Goal: Transaction & Acquisition: Purchase product/service

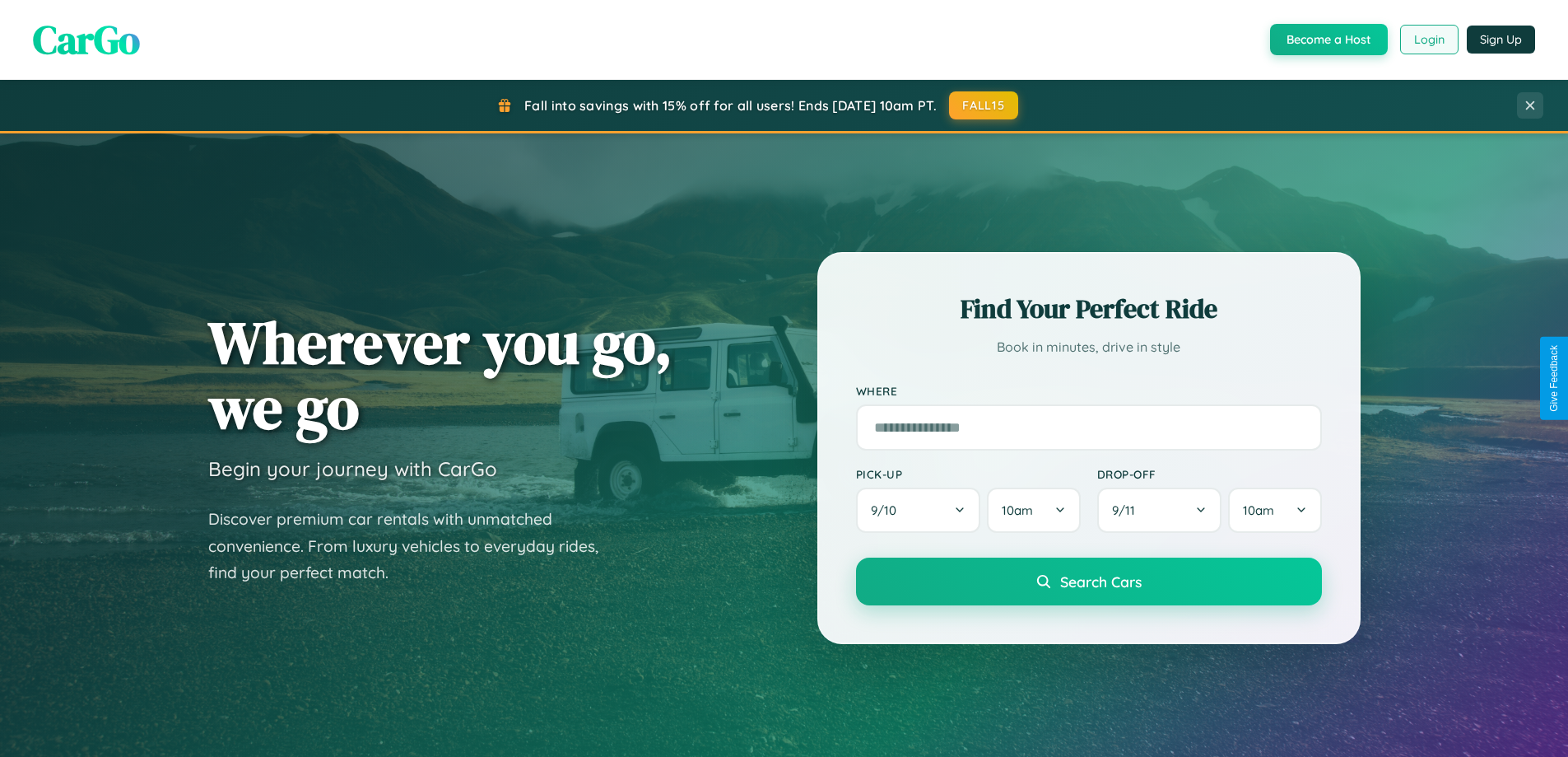
click at [1427, 39] on button "Login" at bounding box center [1428, 39] width 59 height 30
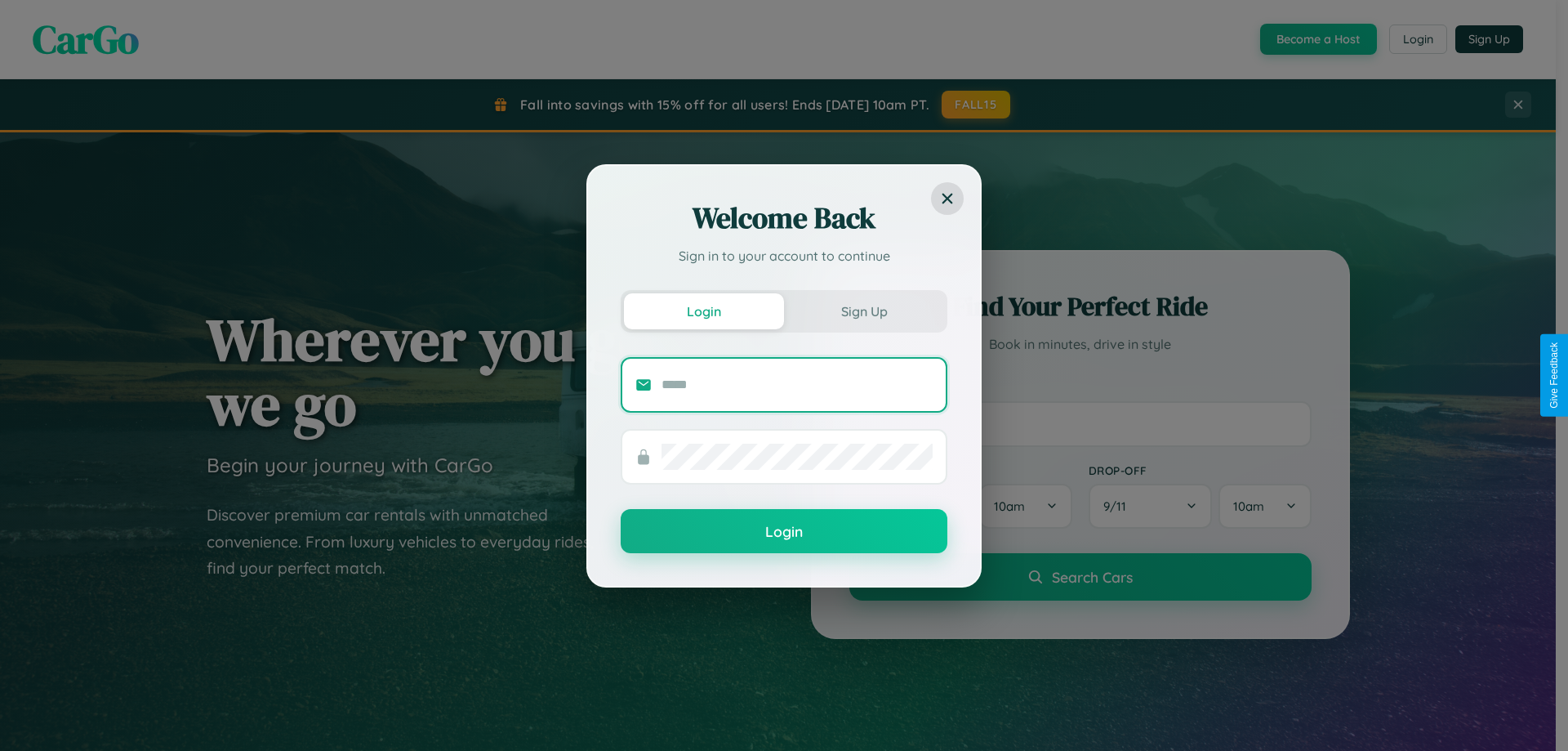
click at [796, 384] on input "text" at bounding box center [797, 384] width 271 height 26
type input "**********"
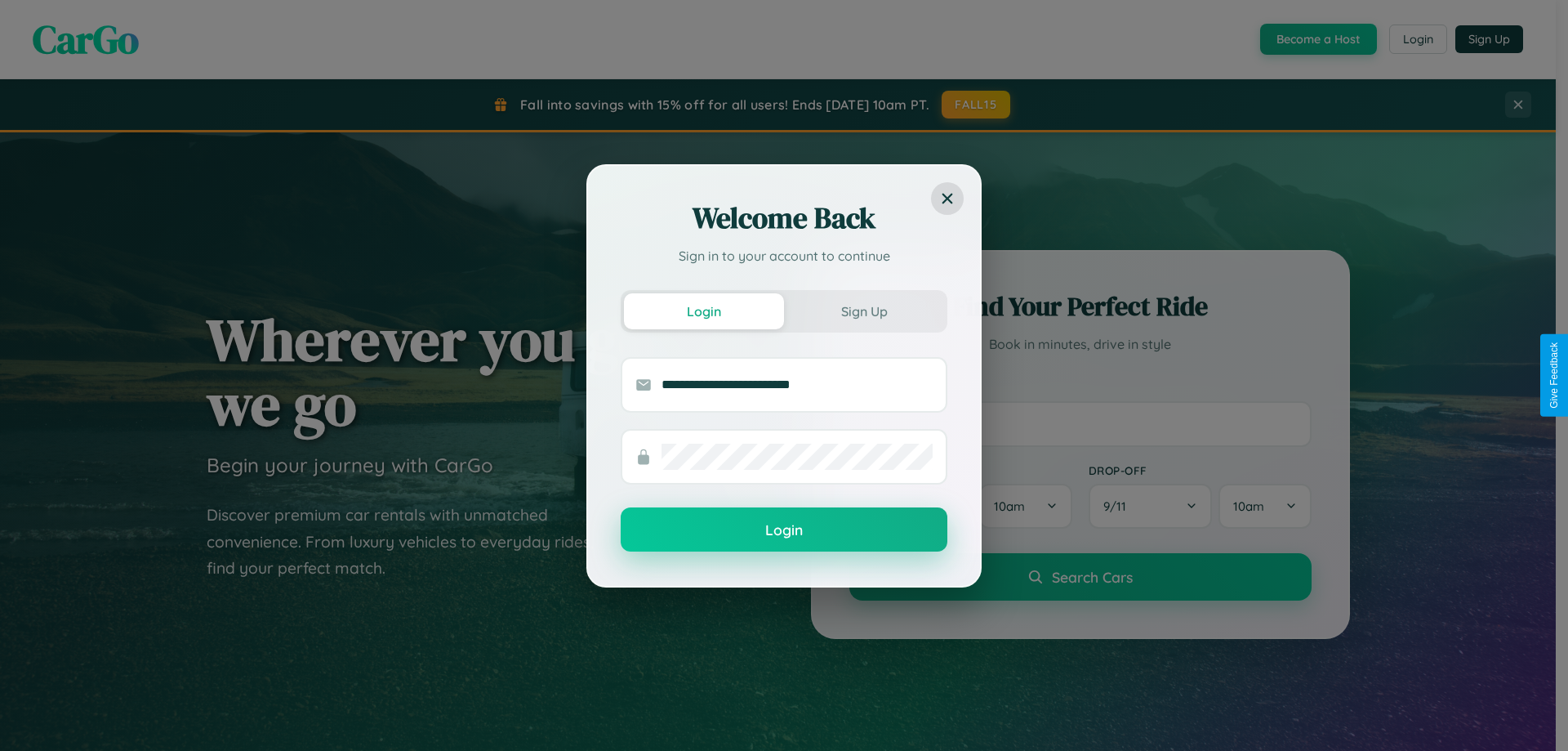
click at [784, 530] on button "Login" at bounding box center [784, 529] width 327 height 44
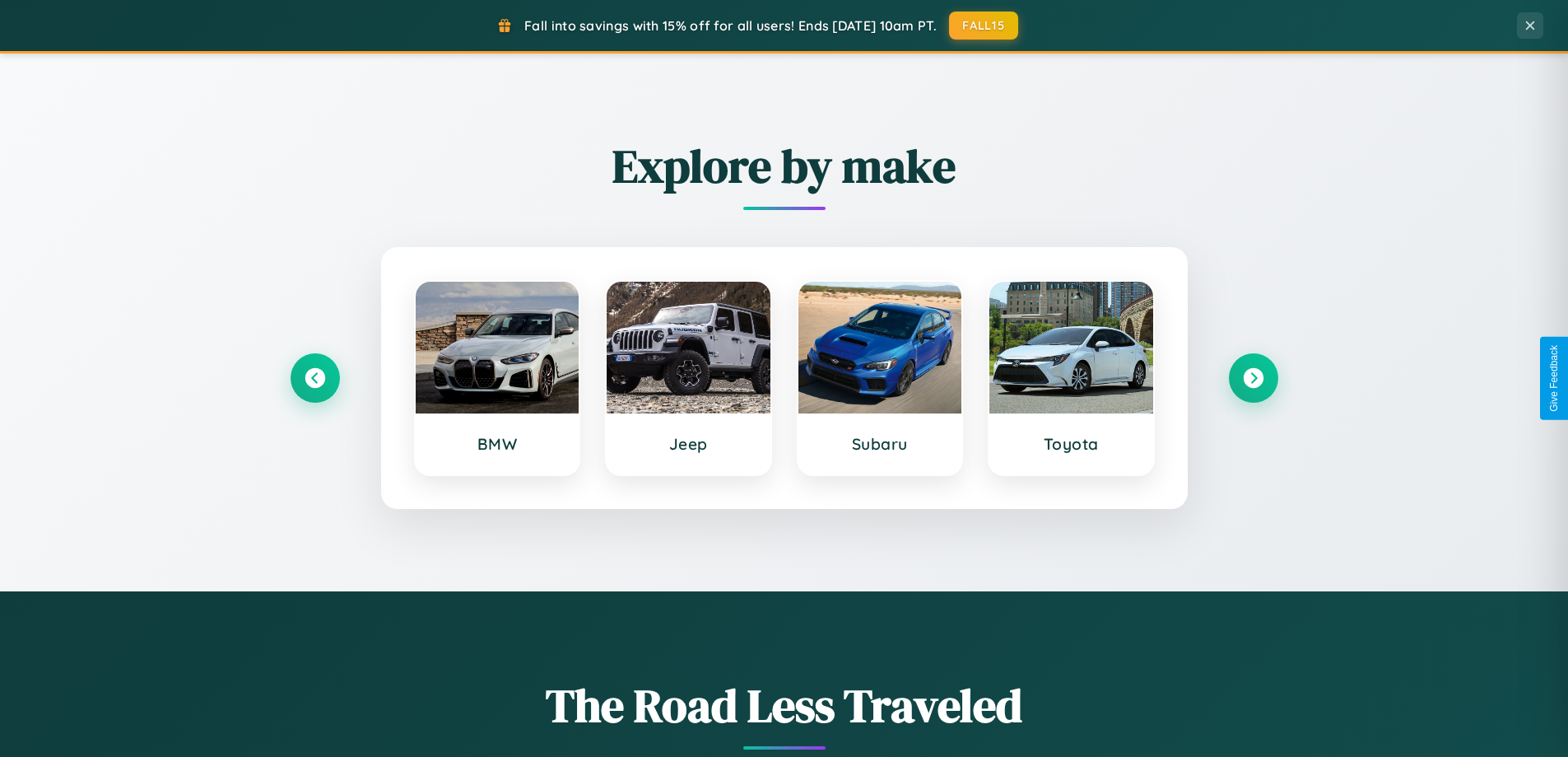
scroll to position [710, 0]
click at [315, 378] on icon at bounding box center [314, 378] width 22 height 22
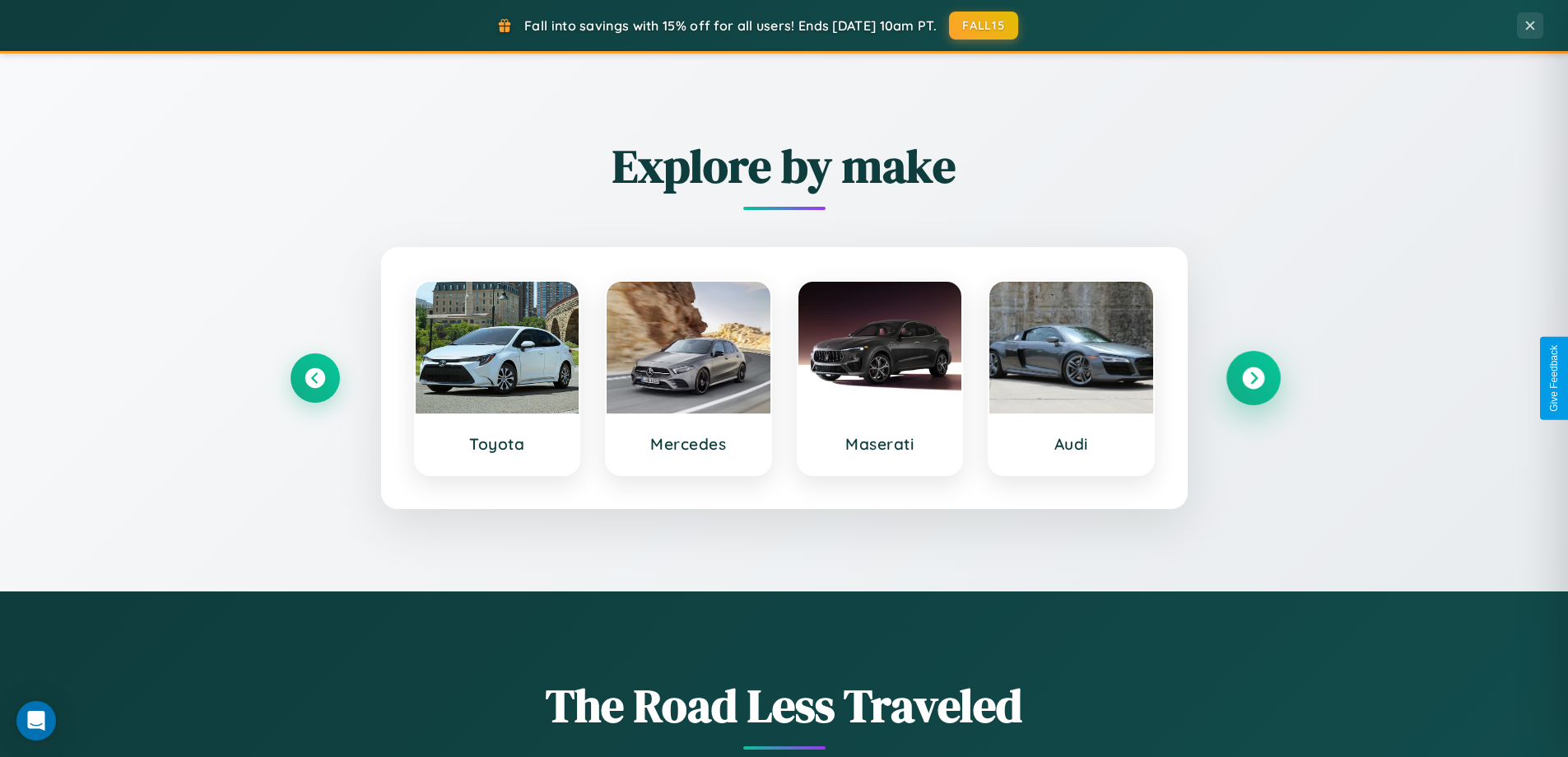
click at [1252, 378] on icon at bounding box center [1252, 378] width 22 height 22
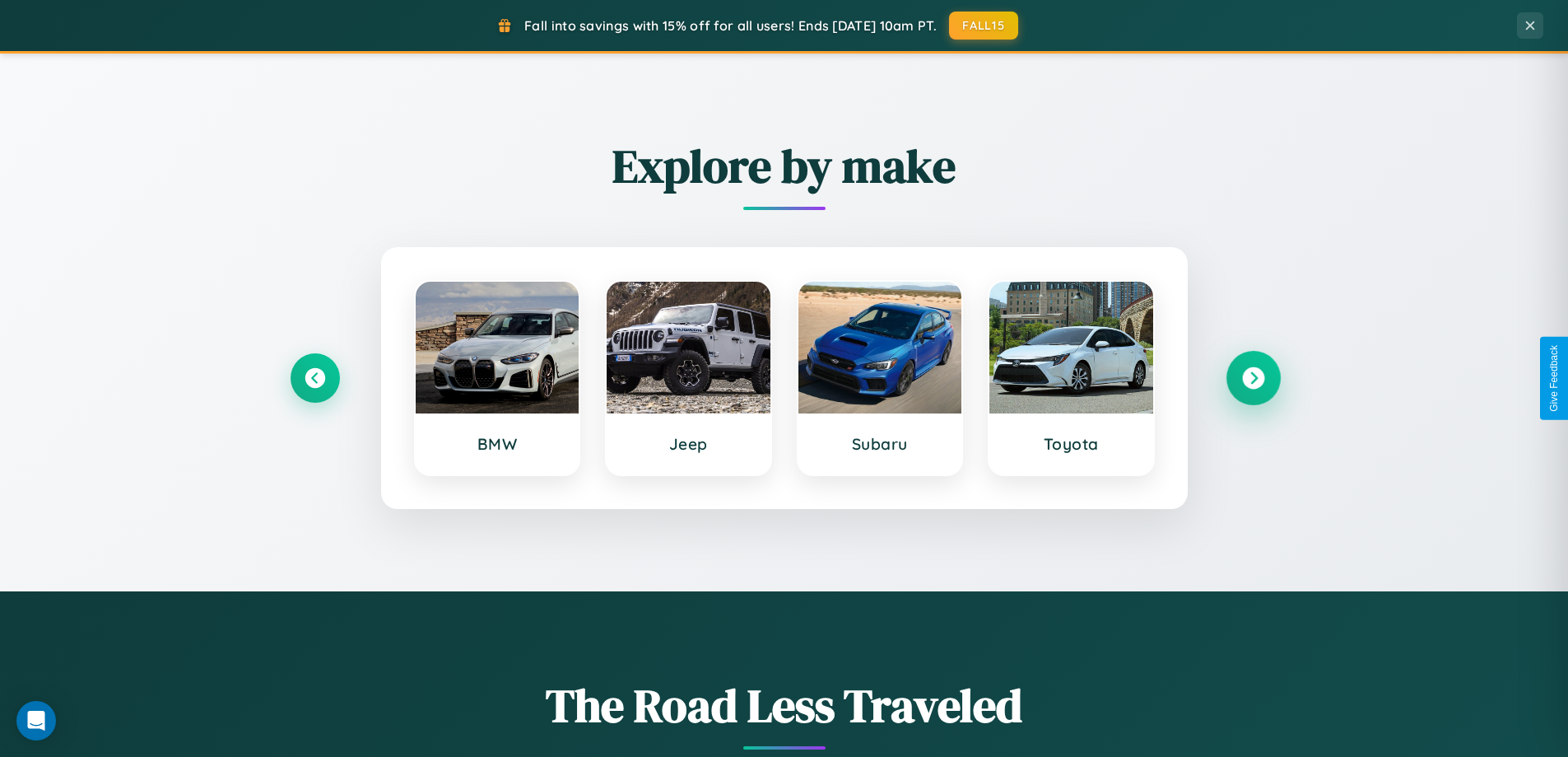
click at [1252, 378] on icon at bounding box center [1252, 378] width 22 height 22
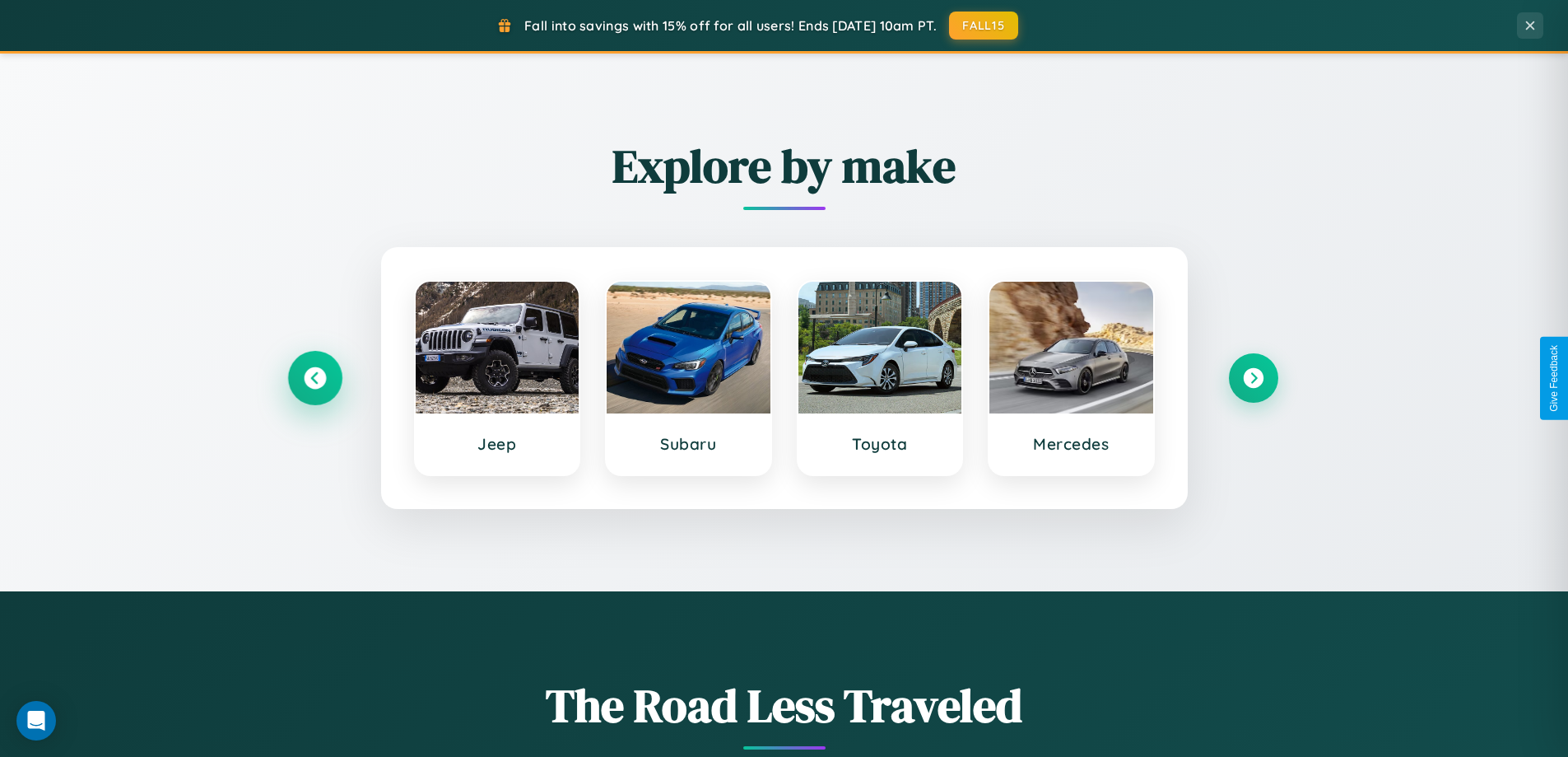
click at [315, 378] on icon at bounding box center [314, 378] width 22 height 22
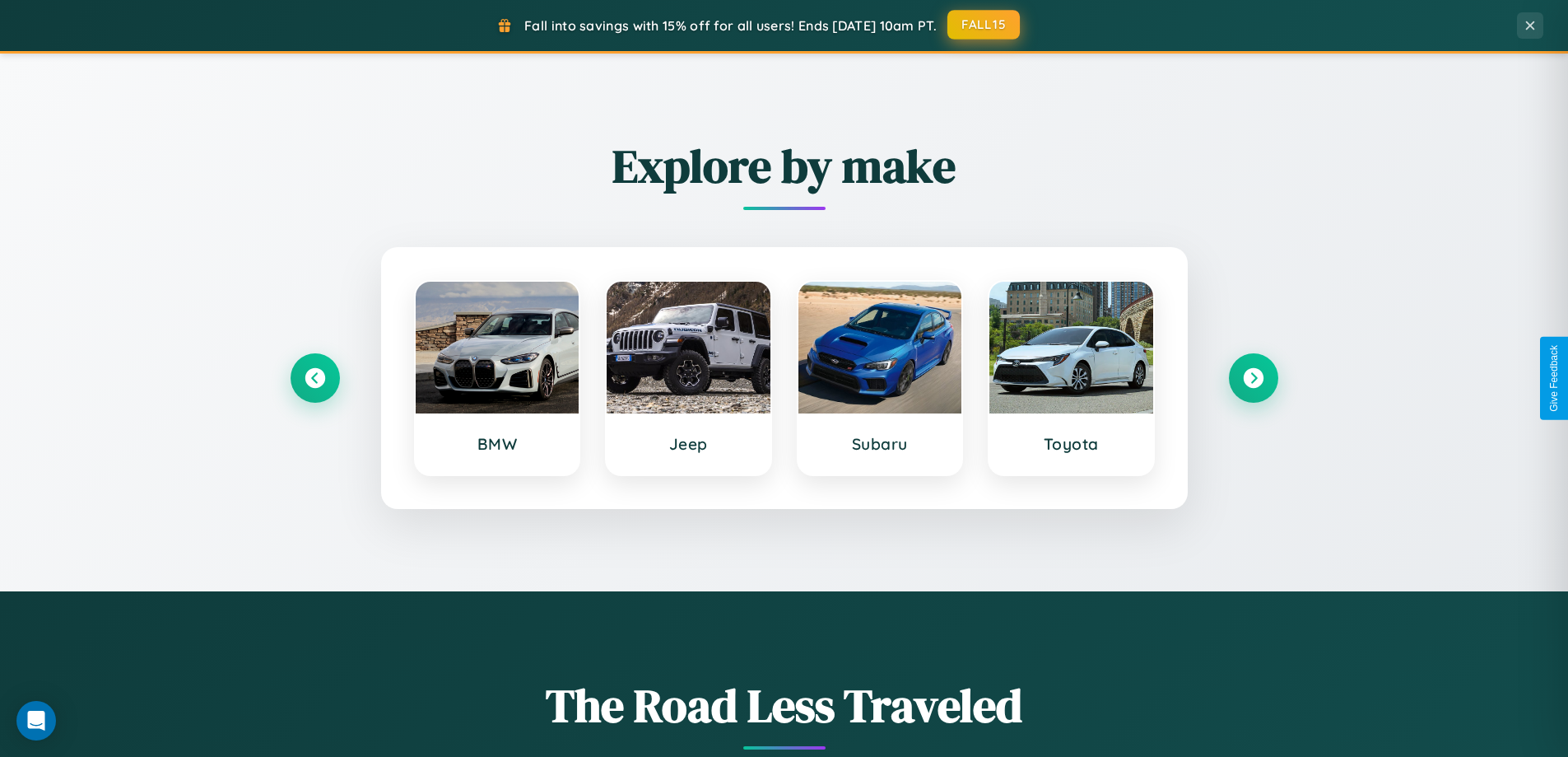
click at [985, 26] on button "FALL15" at bounding box center [983, 24] width 72 height 30
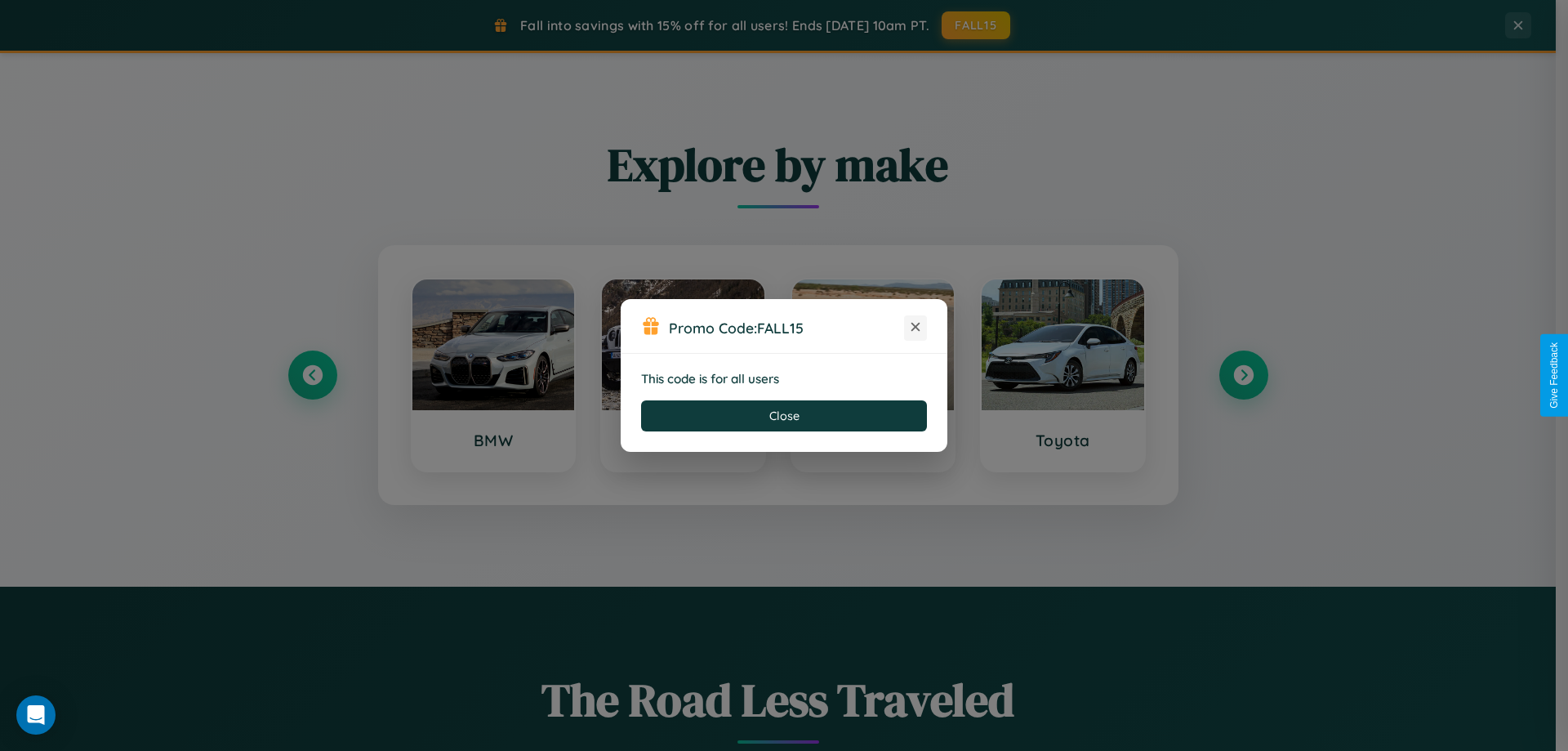
click at [915, 328] on icon at bounding box center [915, 326] width 16 height 16
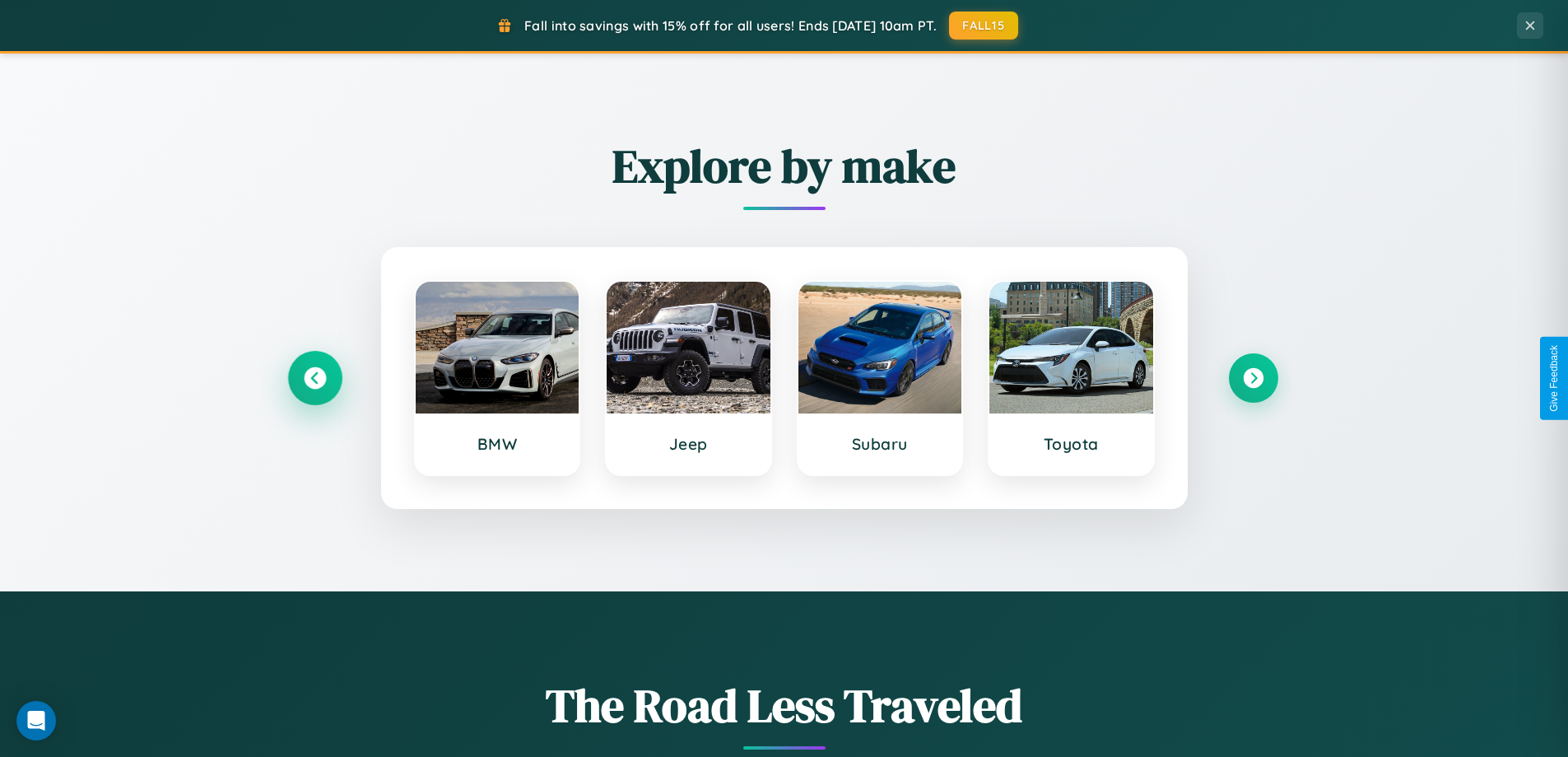
click at [315, 378] on icon at bounding box center [314, 378] width 22 height 22
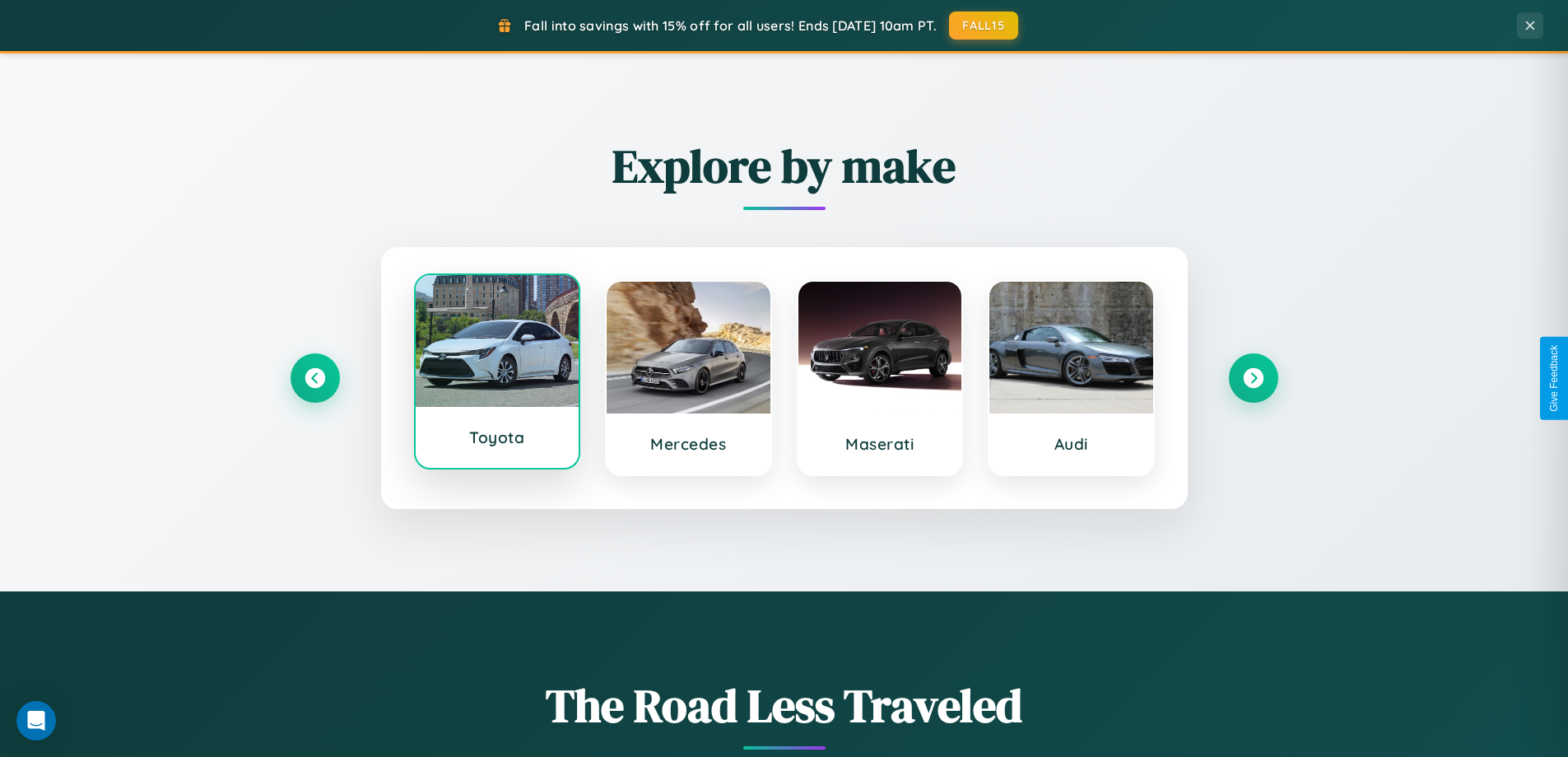
click at [497, 372] on div at bounding box center [498, 341] width 164 height 132
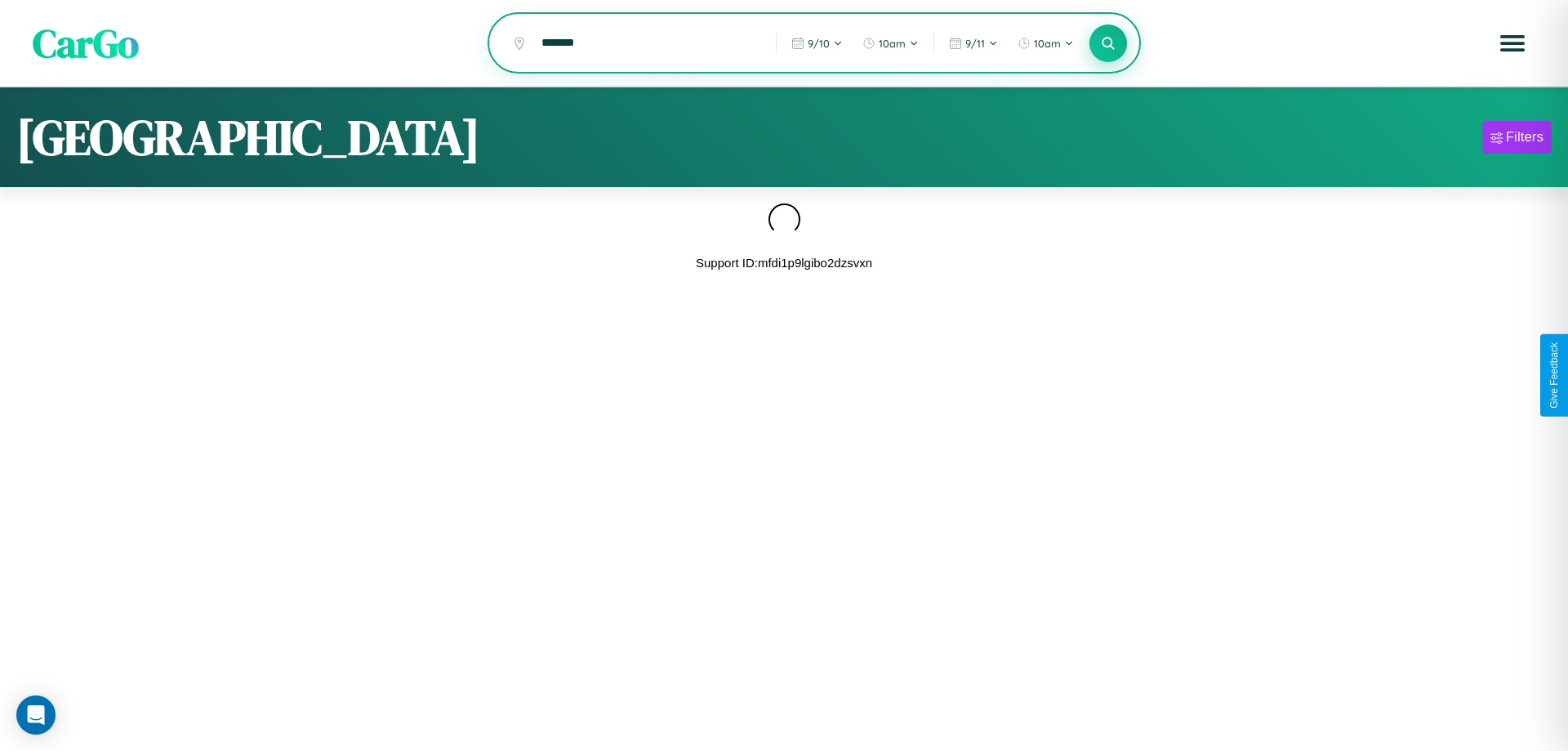
click at [1108, 43] on icon at bounding box center [1108, 43] width 15 height 15
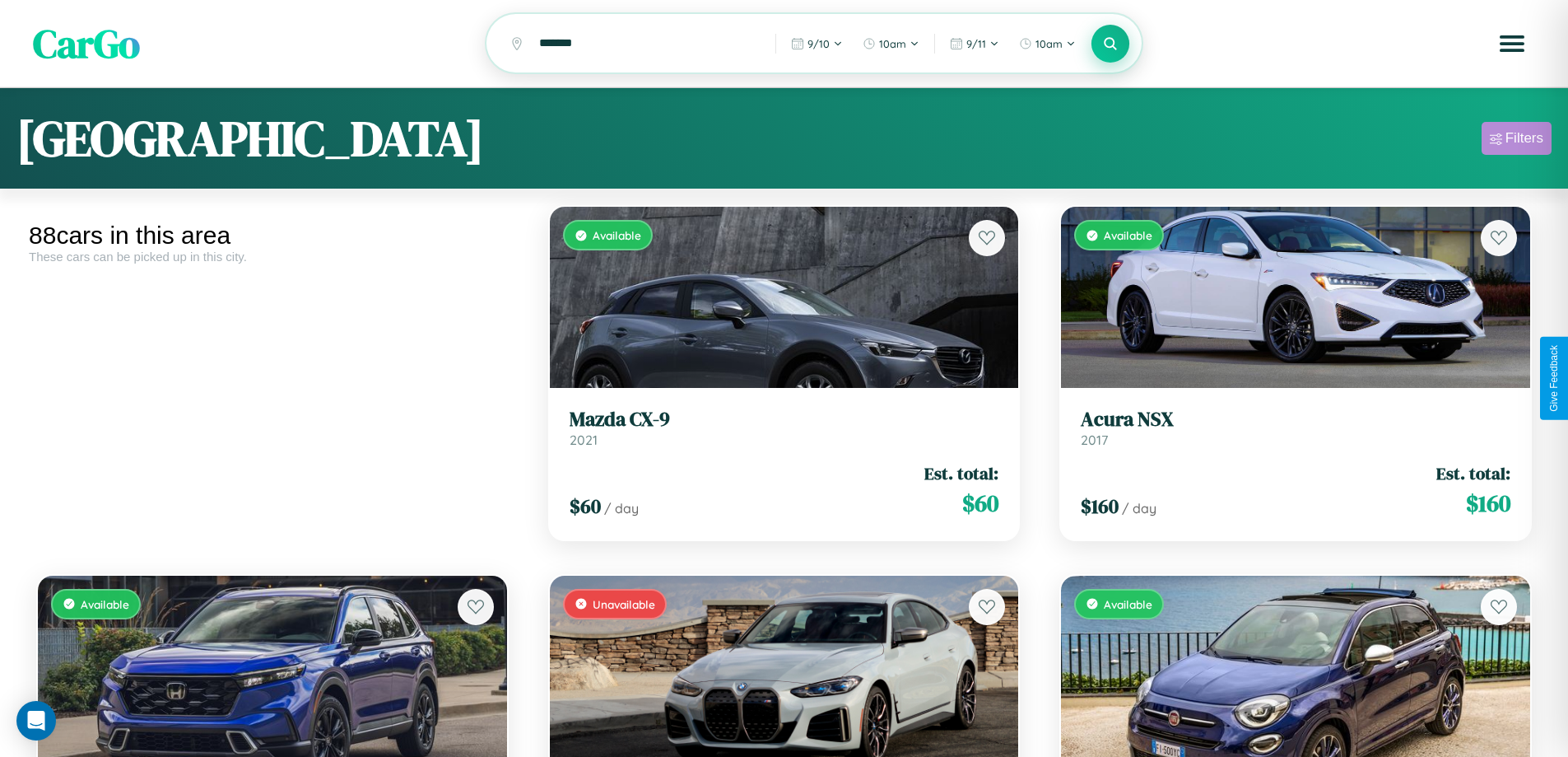
click at [1516, 141] on div "Filters" at bounding box center [1524, 138] width 38 height 16
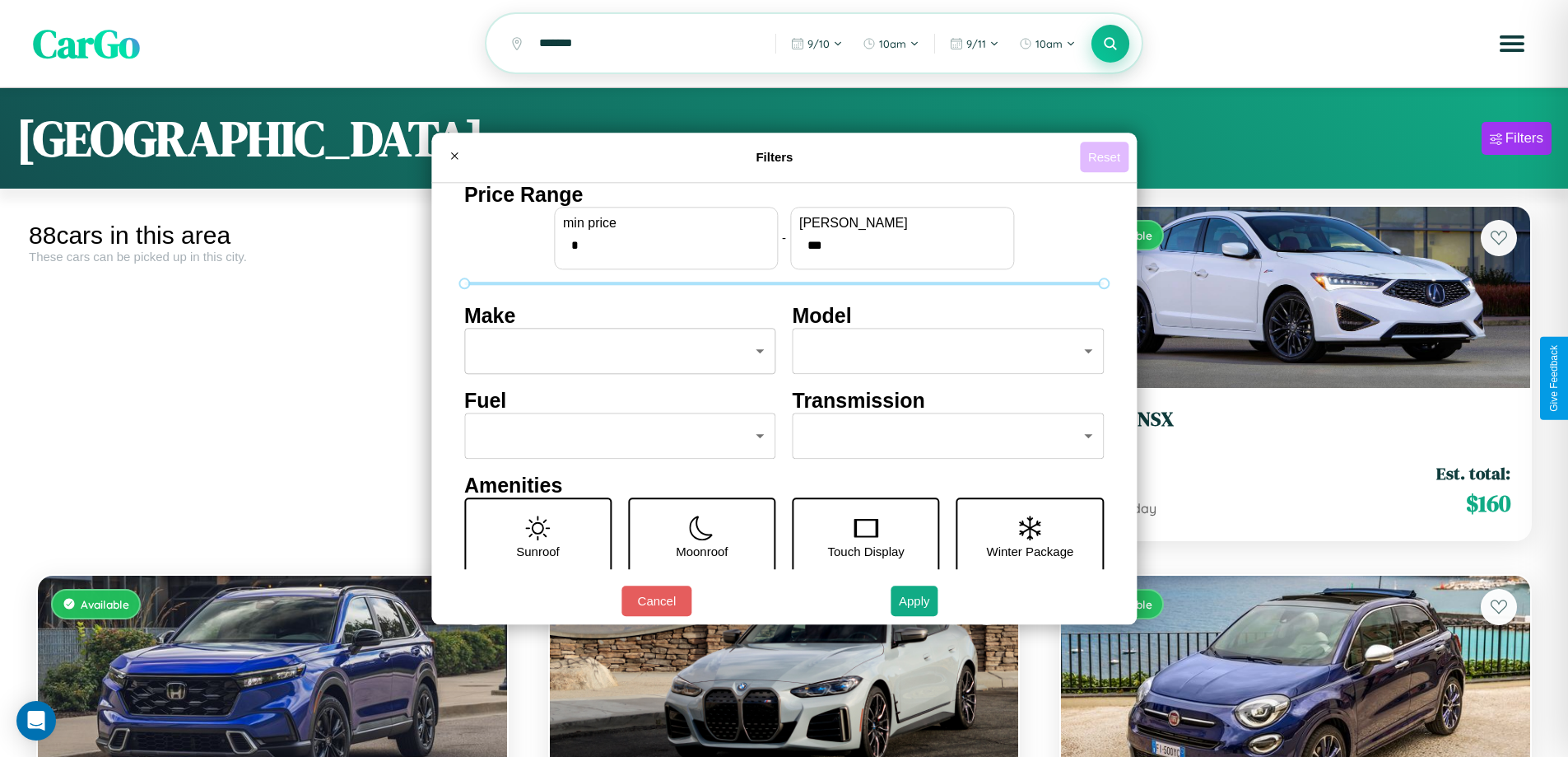
click at [1106, 156] on button "Reset" at bounding box center [1104, 157] width 48 height 31
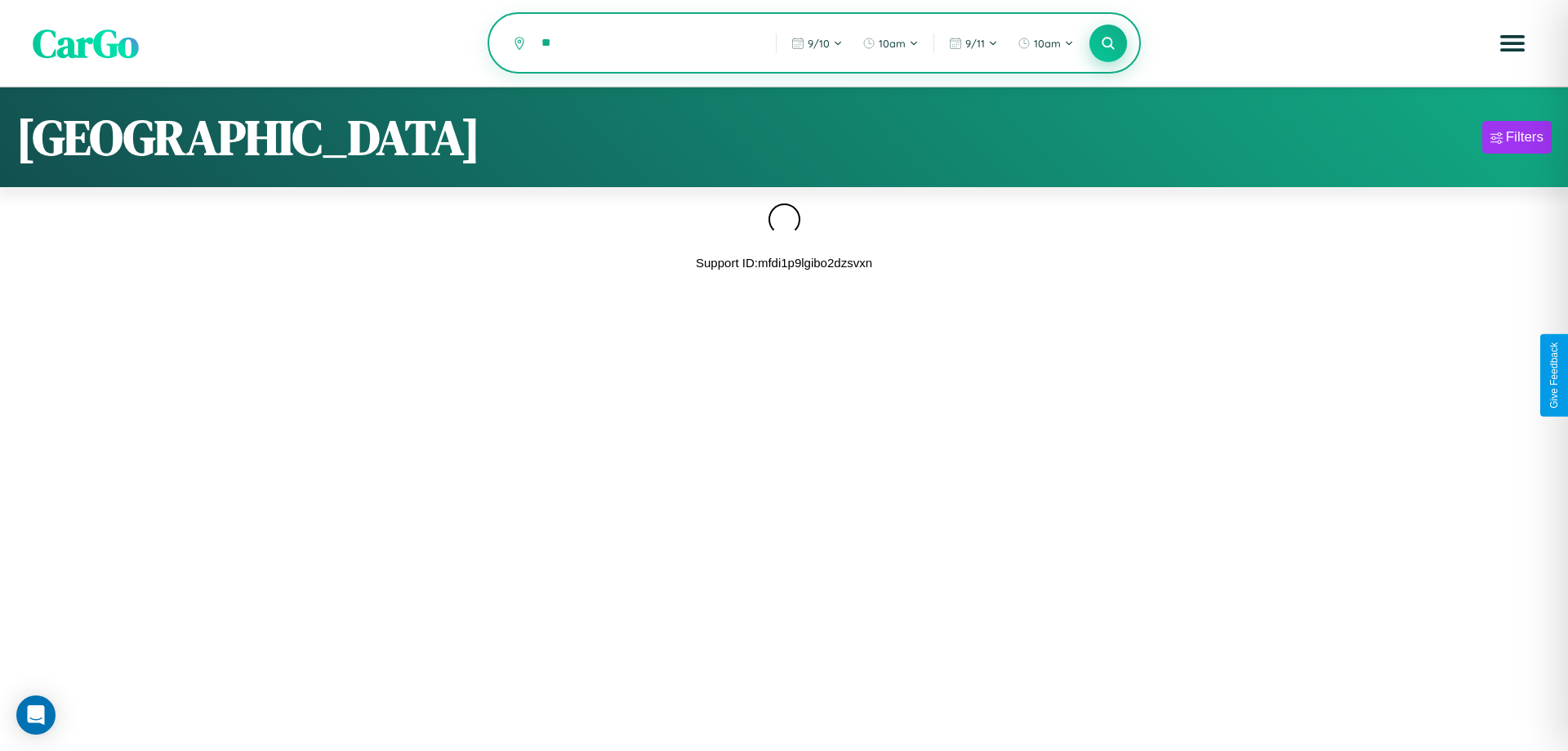
type input "*"
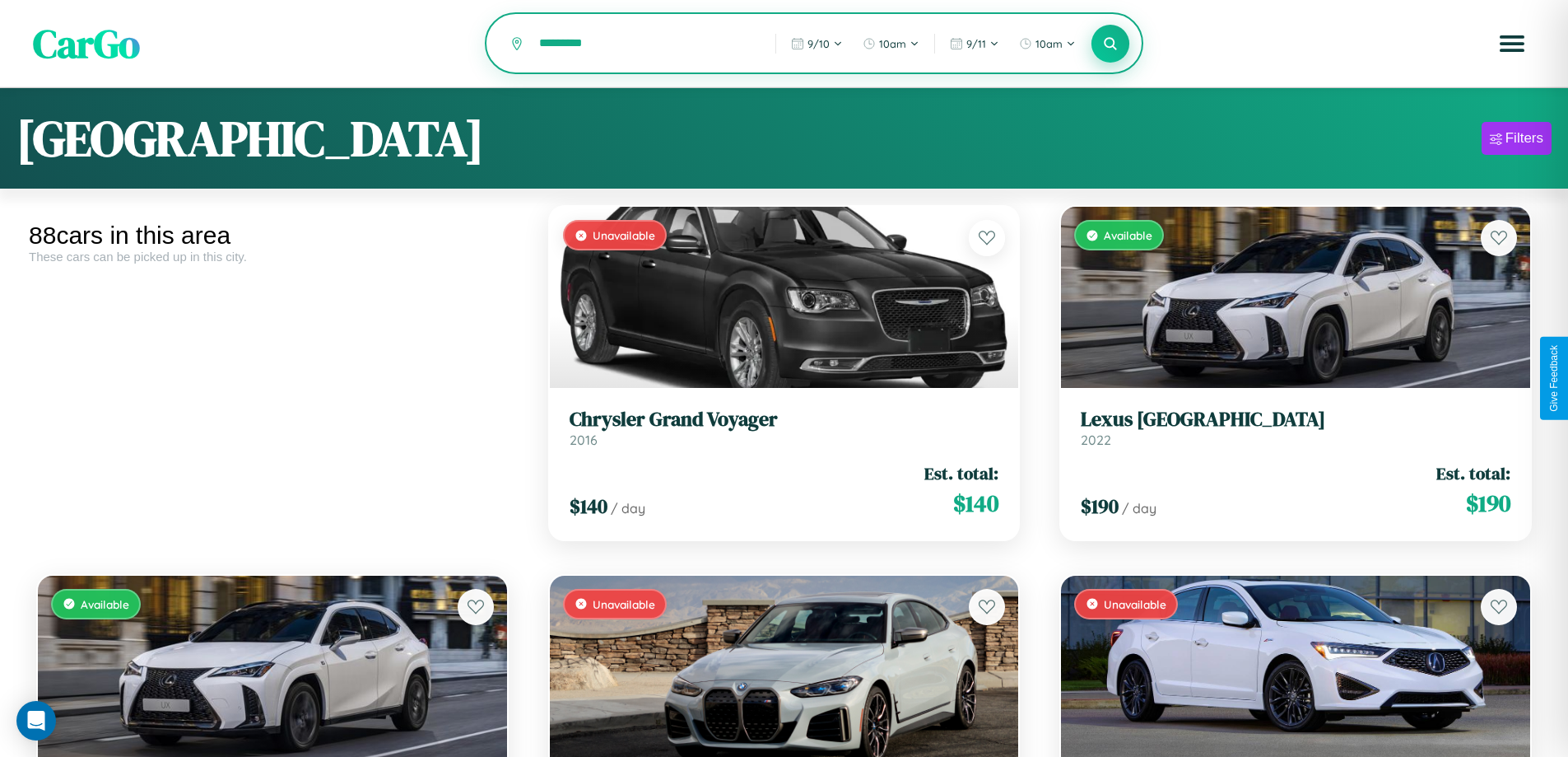
type input "*********"
click at [1110, 44] on icon at bounding box center [1111, 43] width 15 height 15
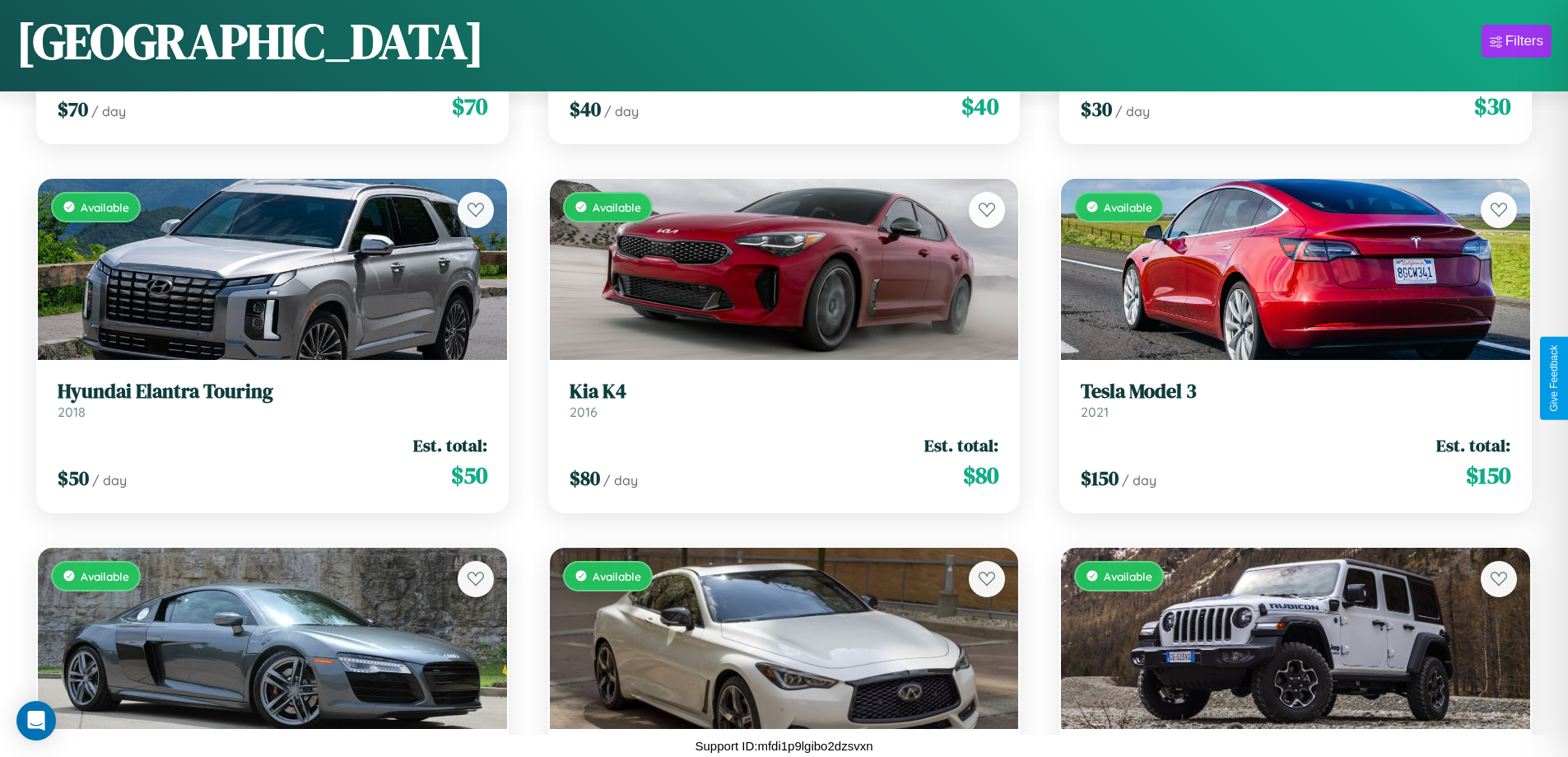
scroll to position [7975, 0]
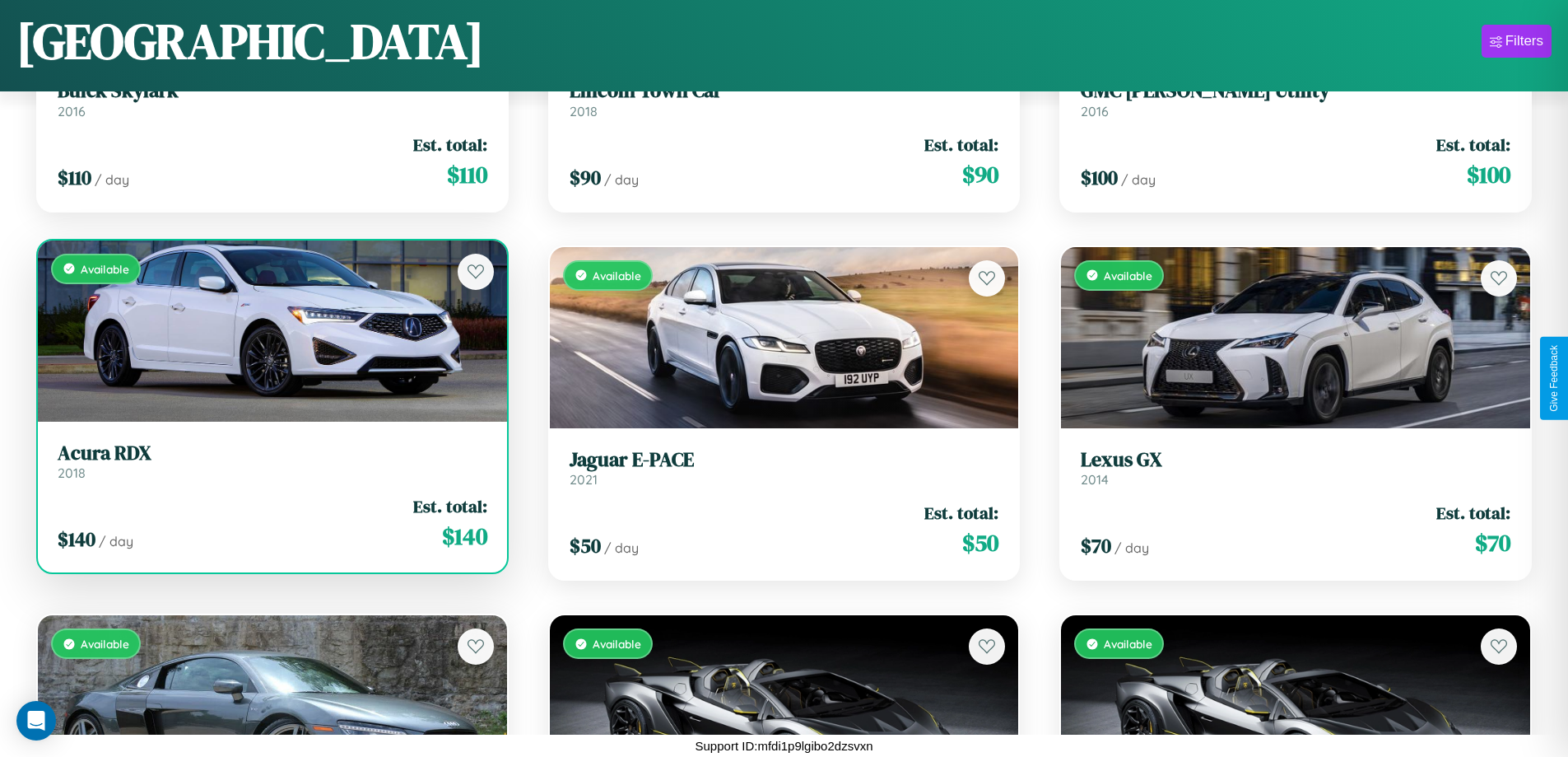
click at [270, 467] on link "Acura RDX 2018" at bounding box center [272, 461] width 429 height 40
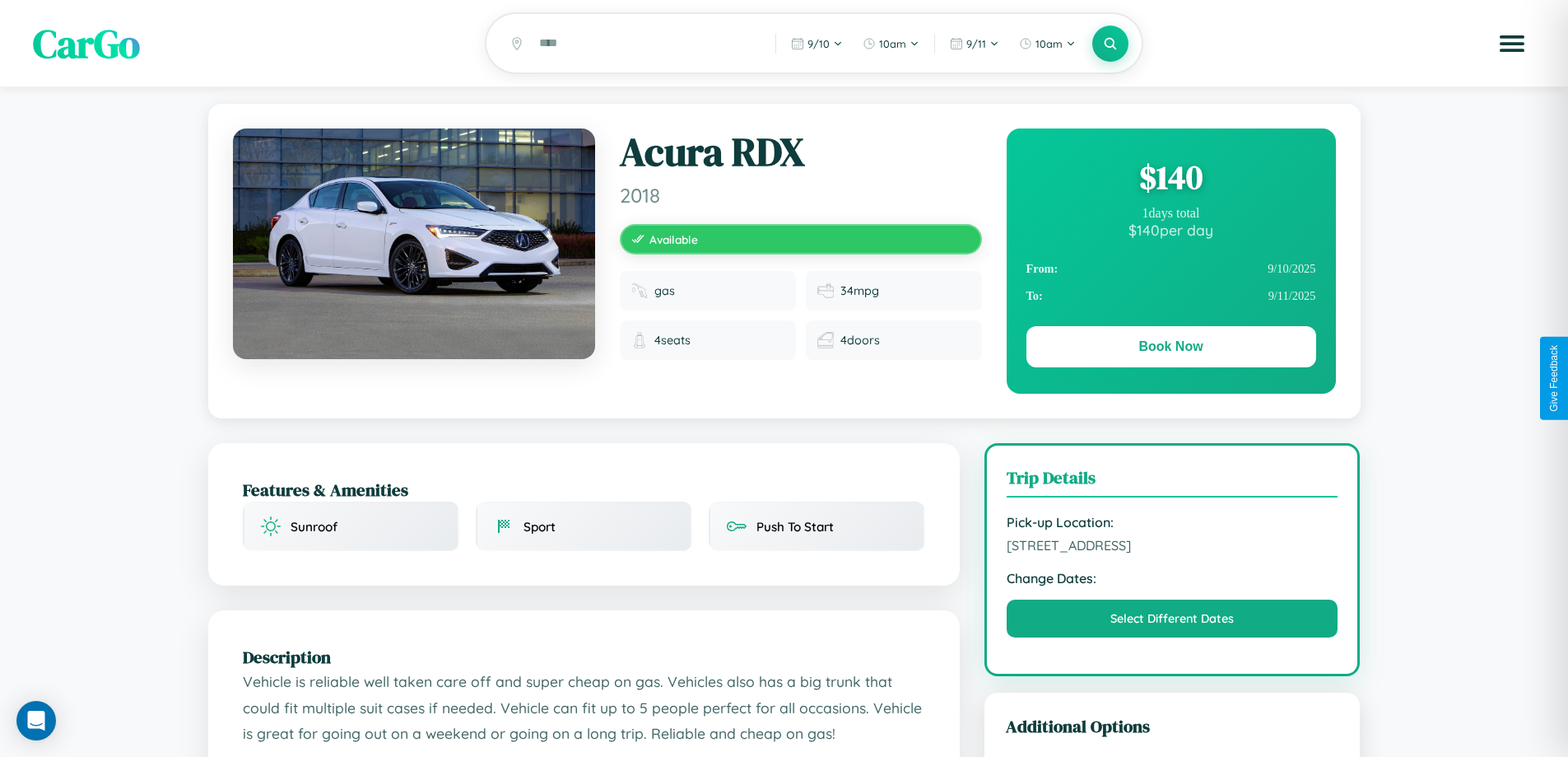
click at [1170, 179] on div "$ 140" at bounding box center [1170, 177] width 290 height 44
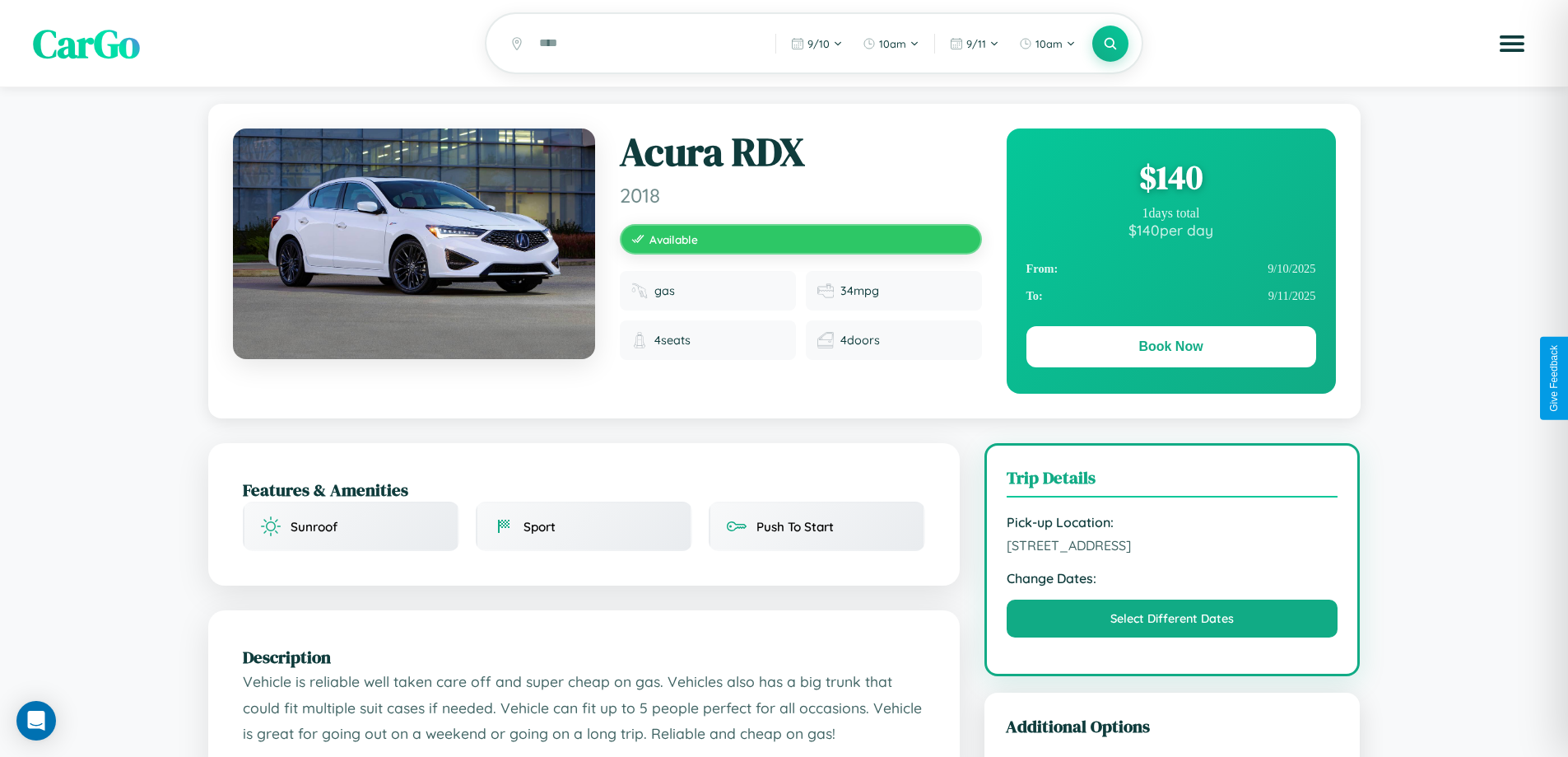
click at [1170, 179] on div "$ 140" at bounding box center [1170, 177] width 290 height 44
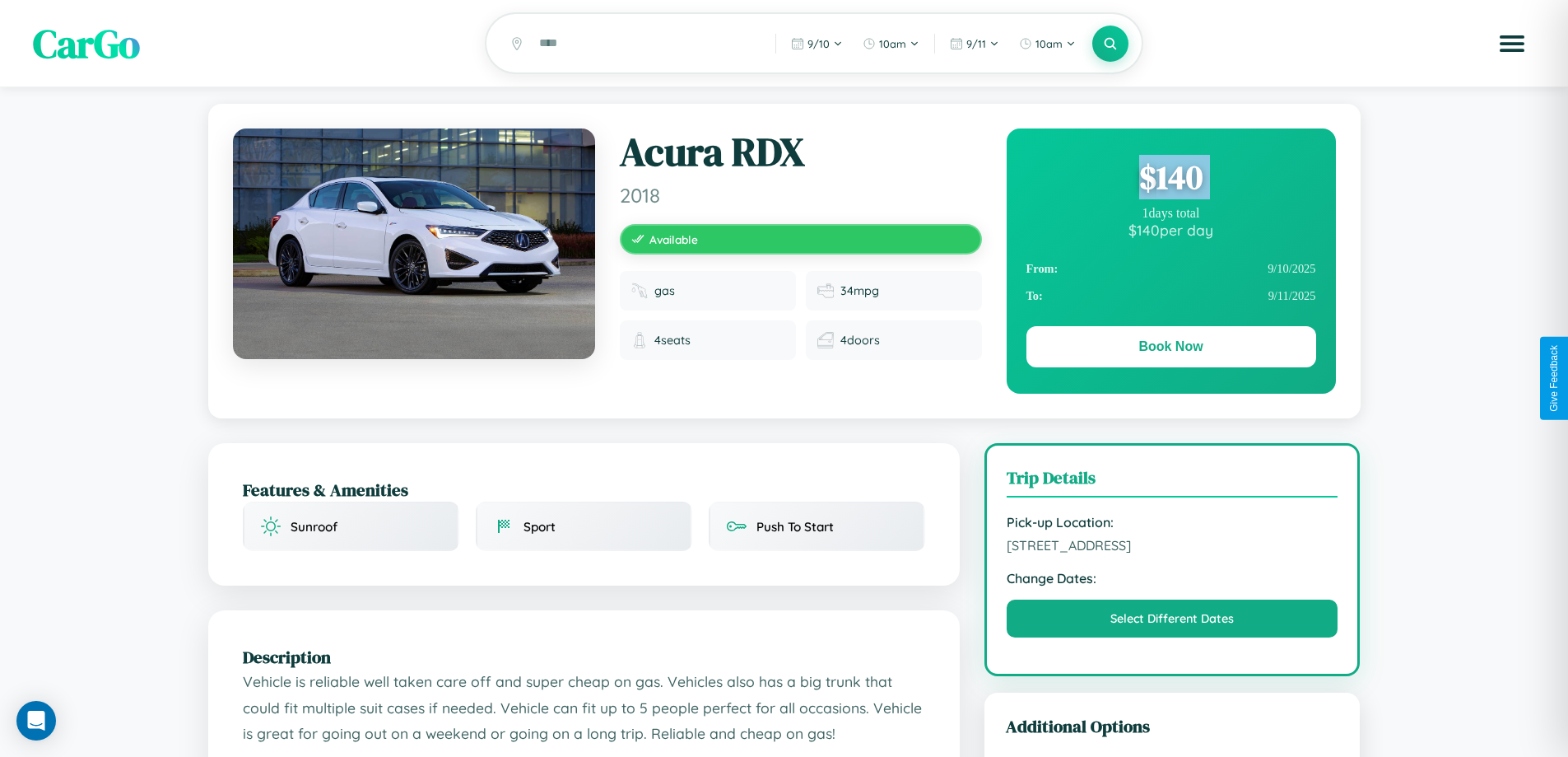
click at [1170, 179] on div "$ 140" at bounding box center [1170, 177] width 290 height 44
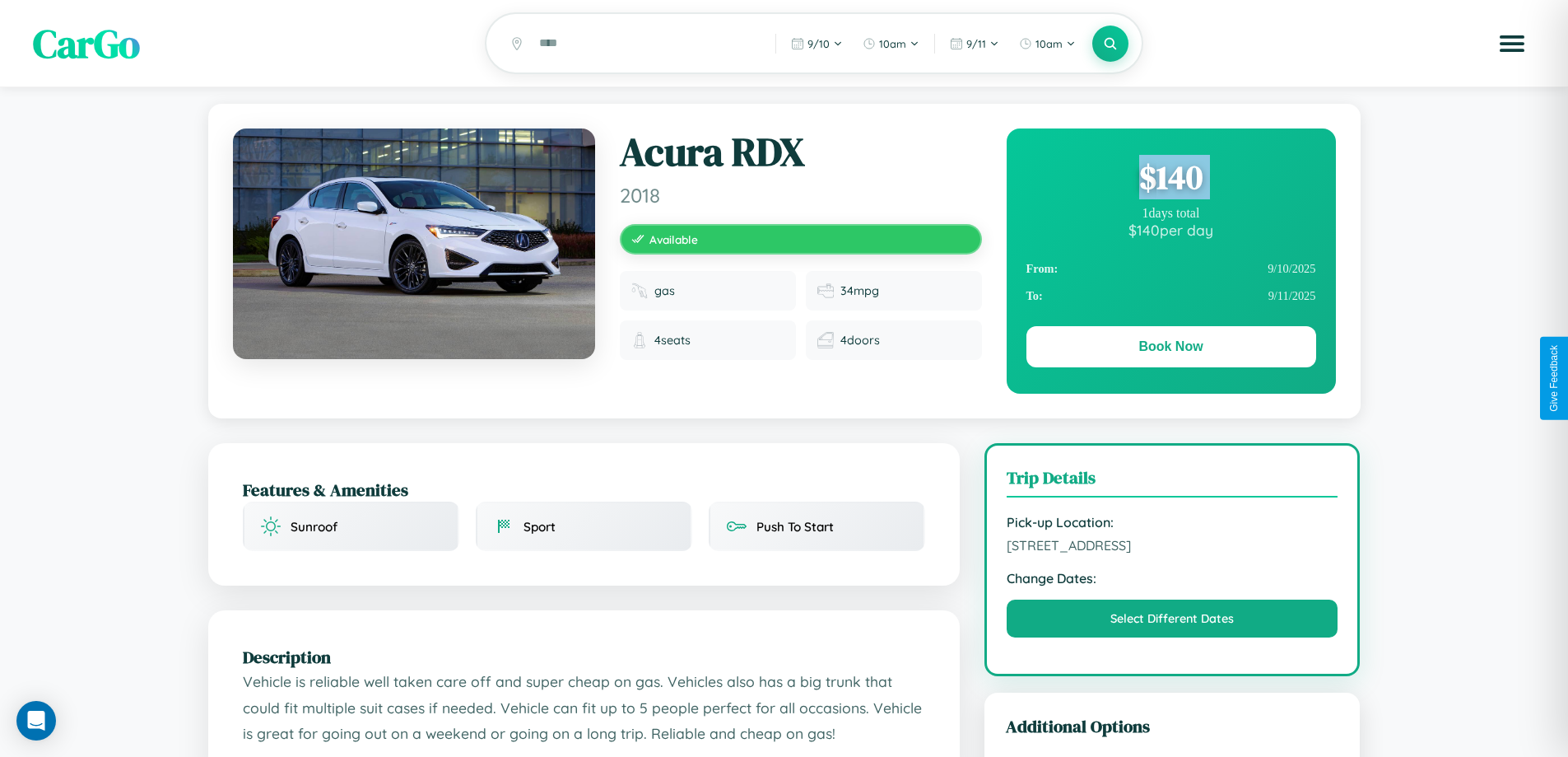
click at [1170, 179] on div "$ 140" at bounding box center [1170, 177] width 290 height 44
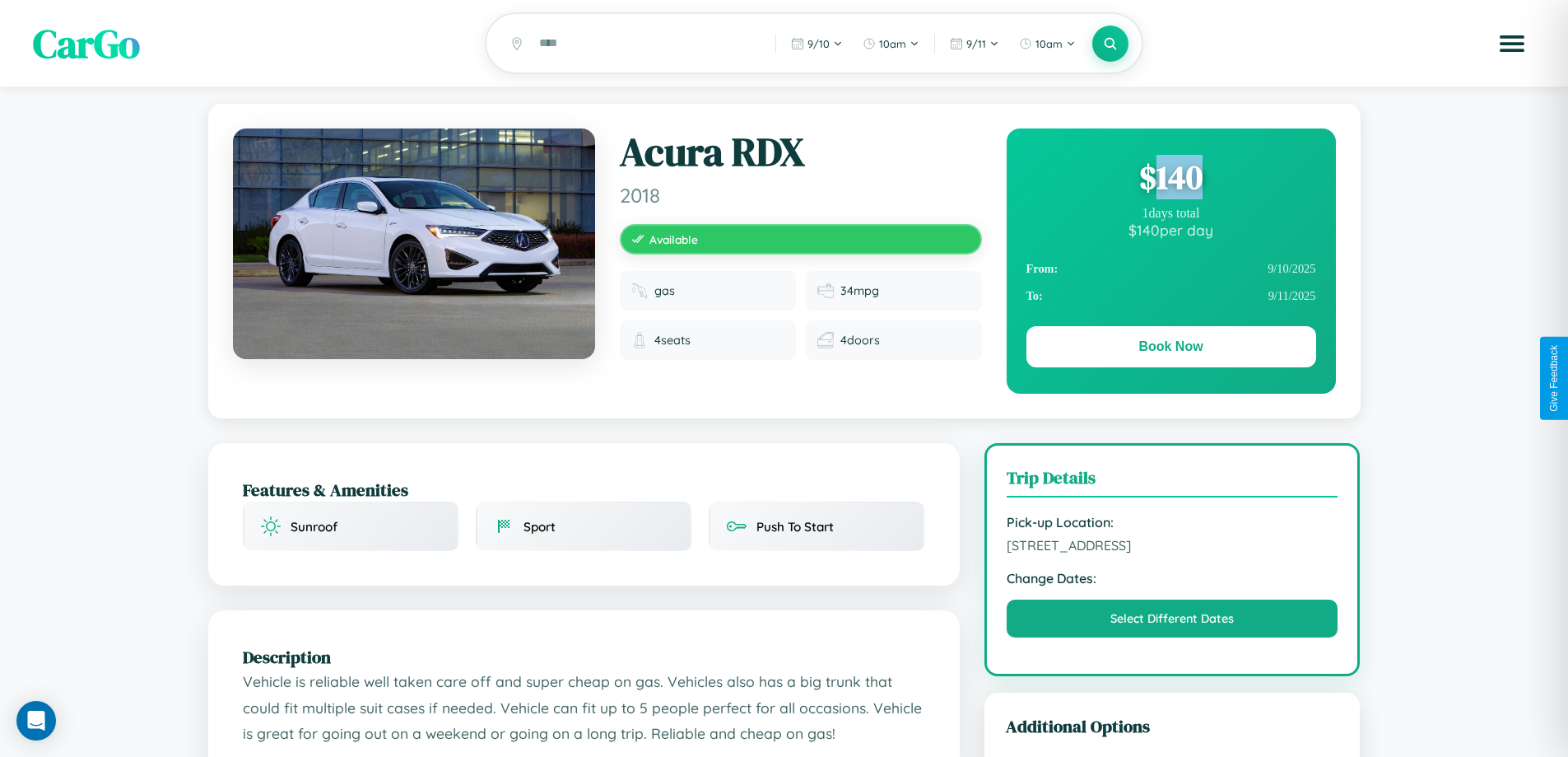
click at [1170, 179] on div "$ 140" at bounding box center [1170, 177] width 290 height 44
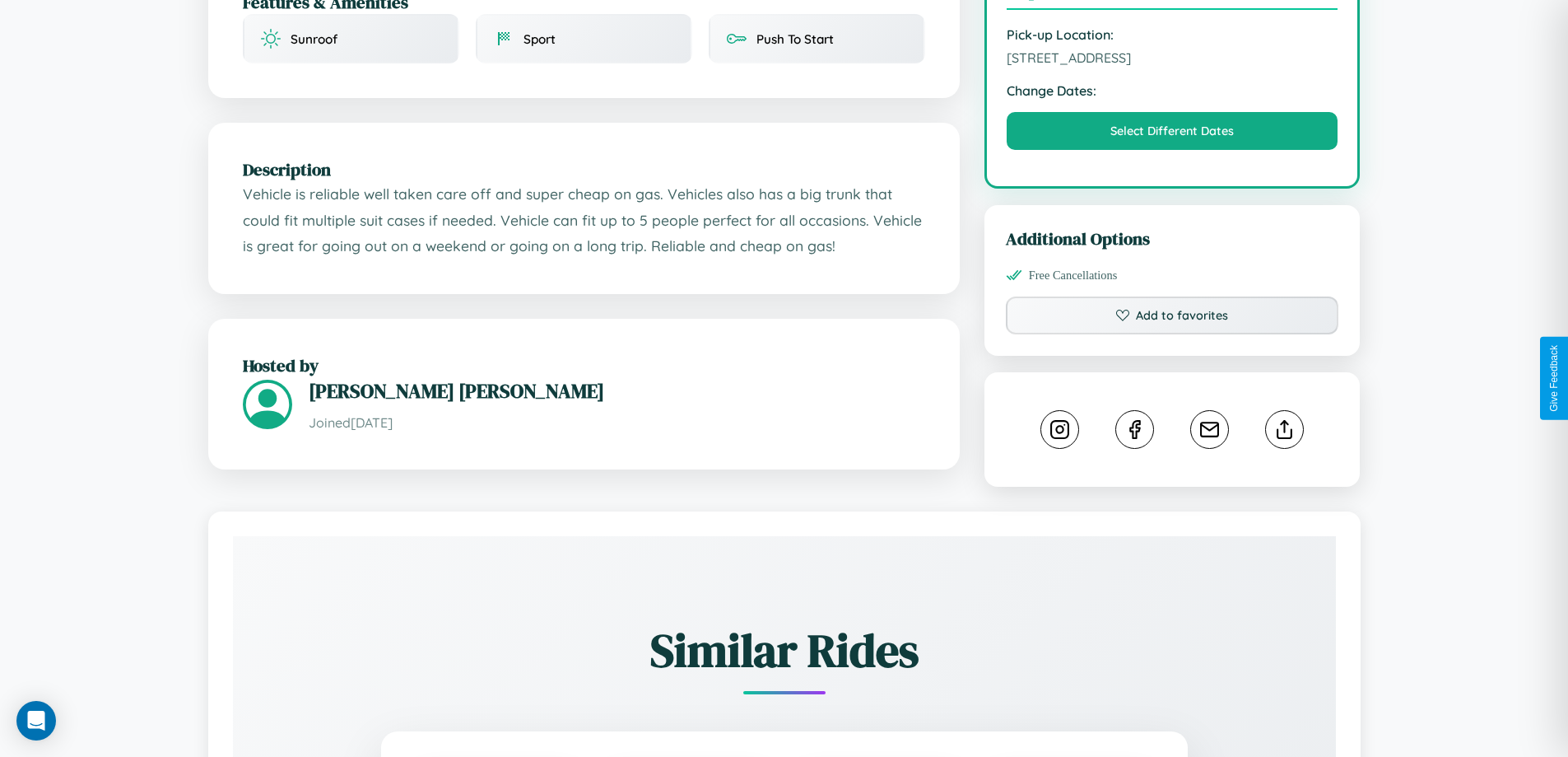
scroll to position [541, 0]
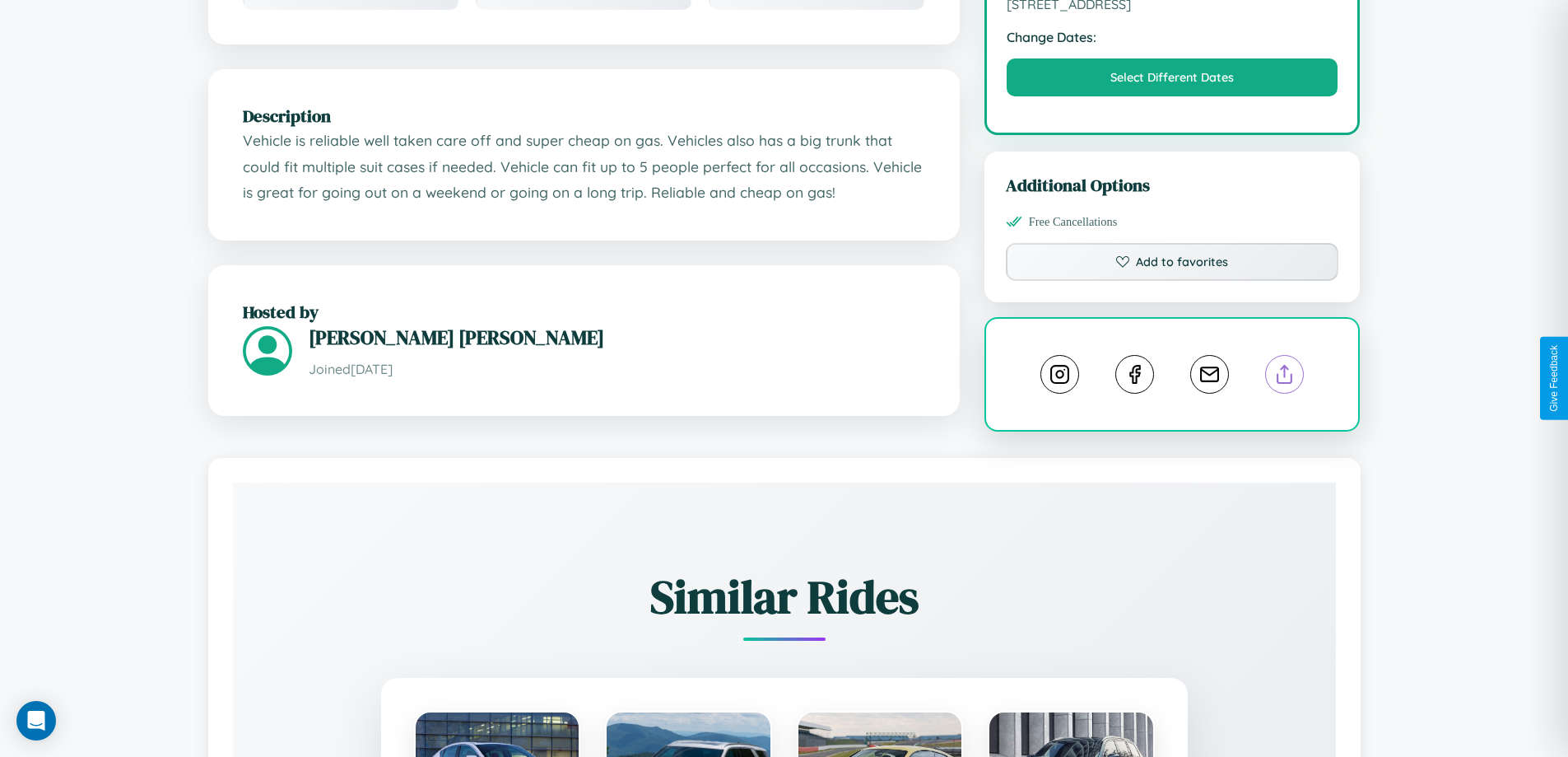
click at [1285, 378] on line at bounding box center [1285, 372] width 0 height 12
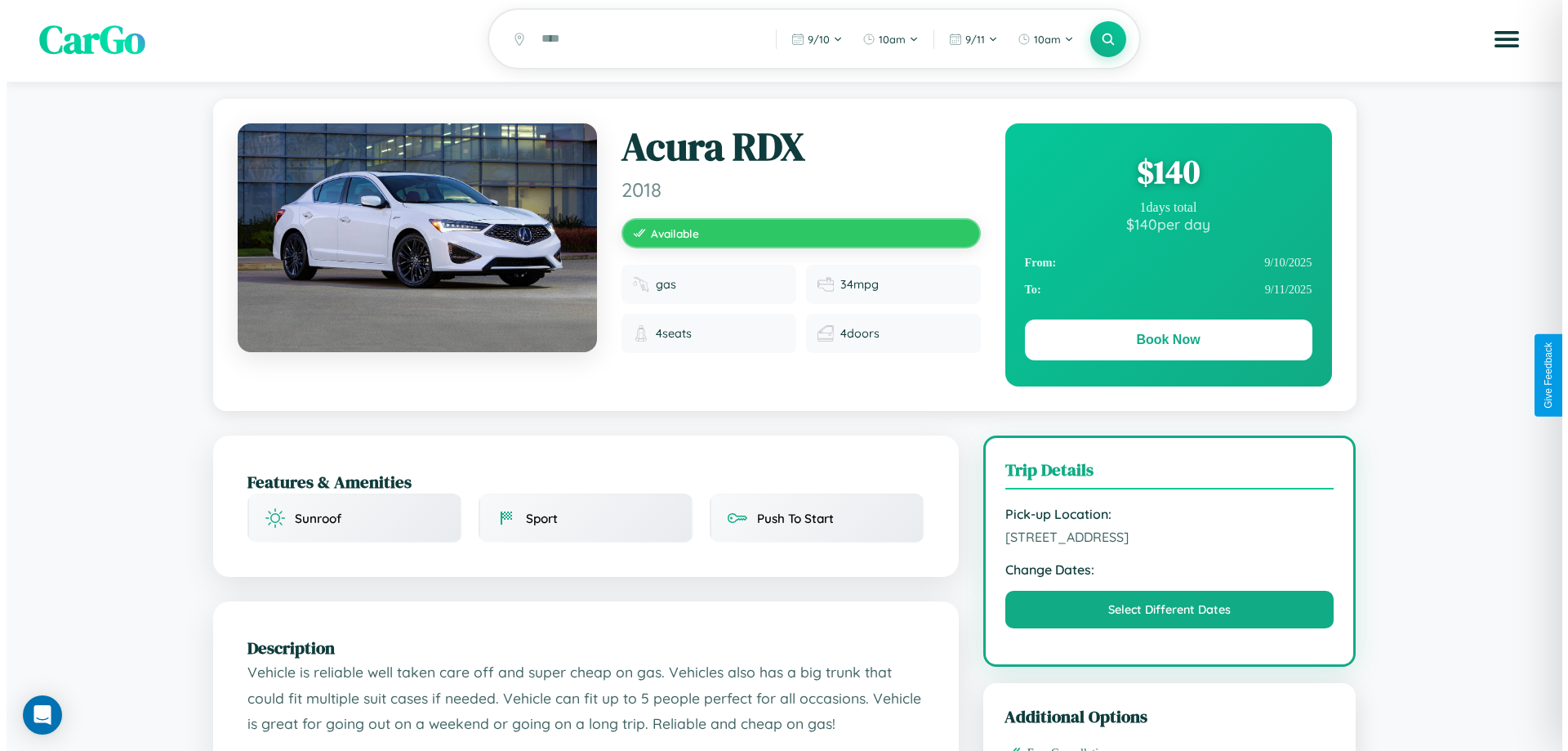
scroll to position [0, 0]
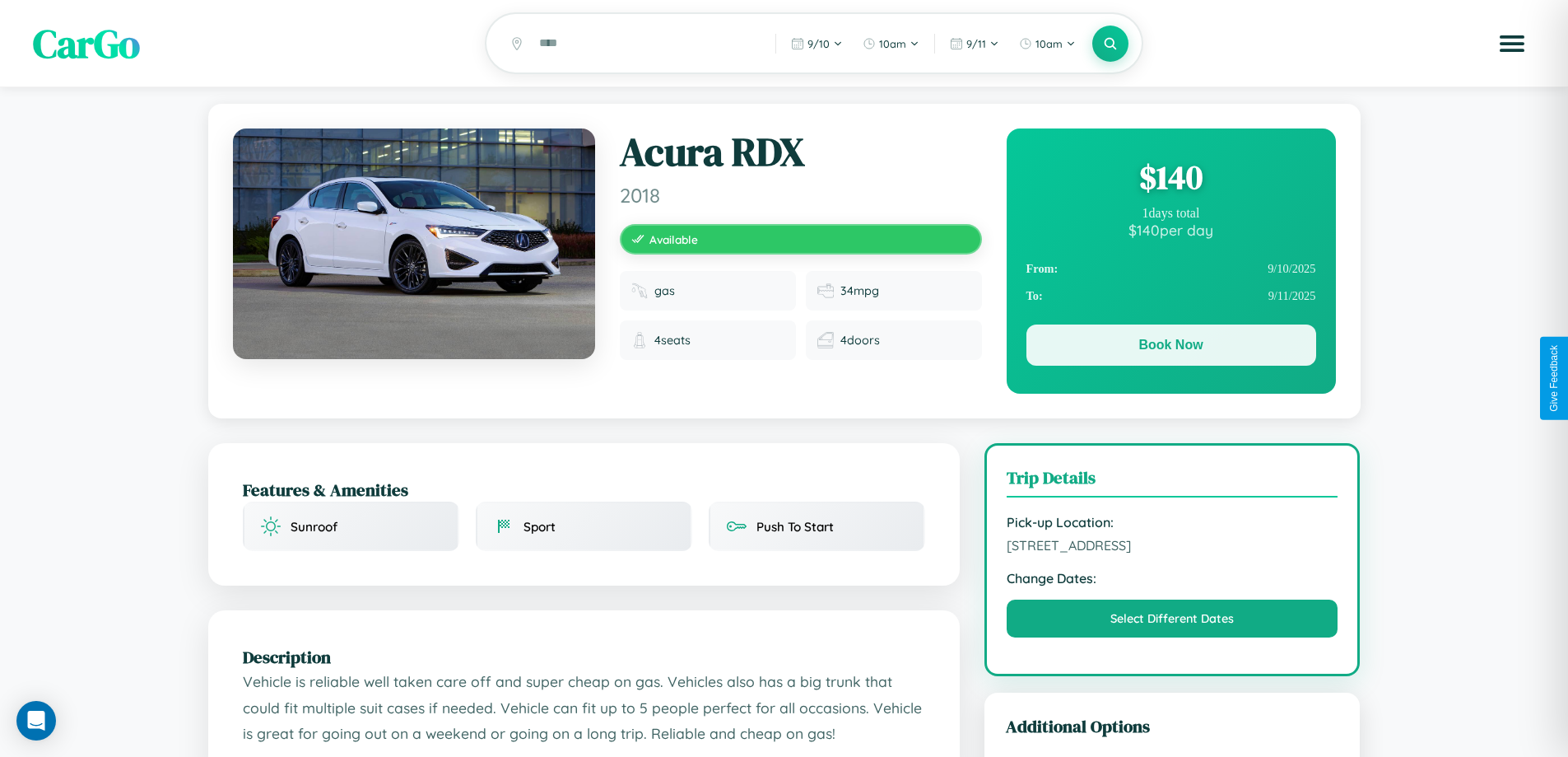
click at [1170, 350] on button "Book Now" at bounding box center [1170, 345] width 290 height 41
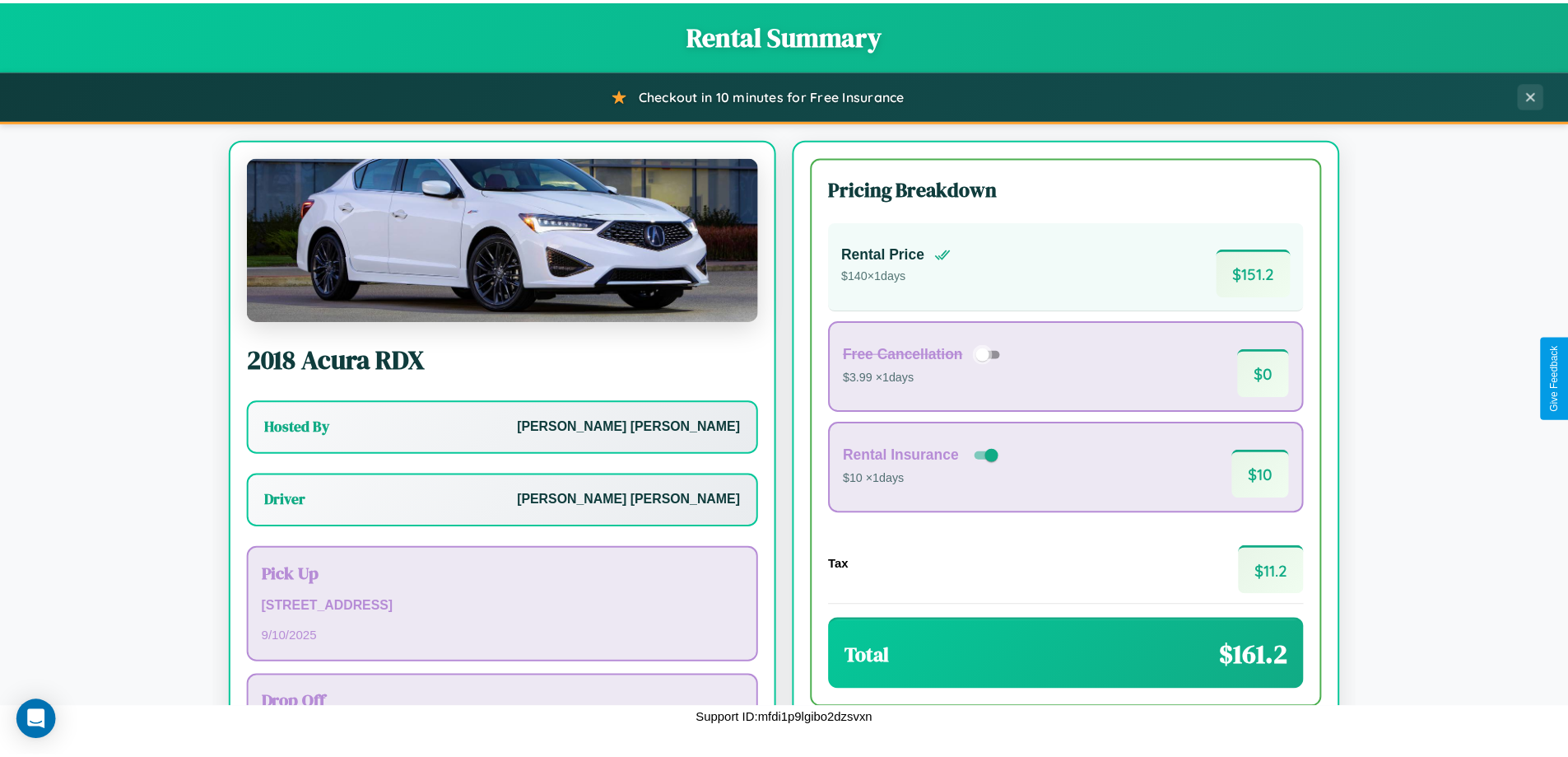
scroll to position [118, 0]
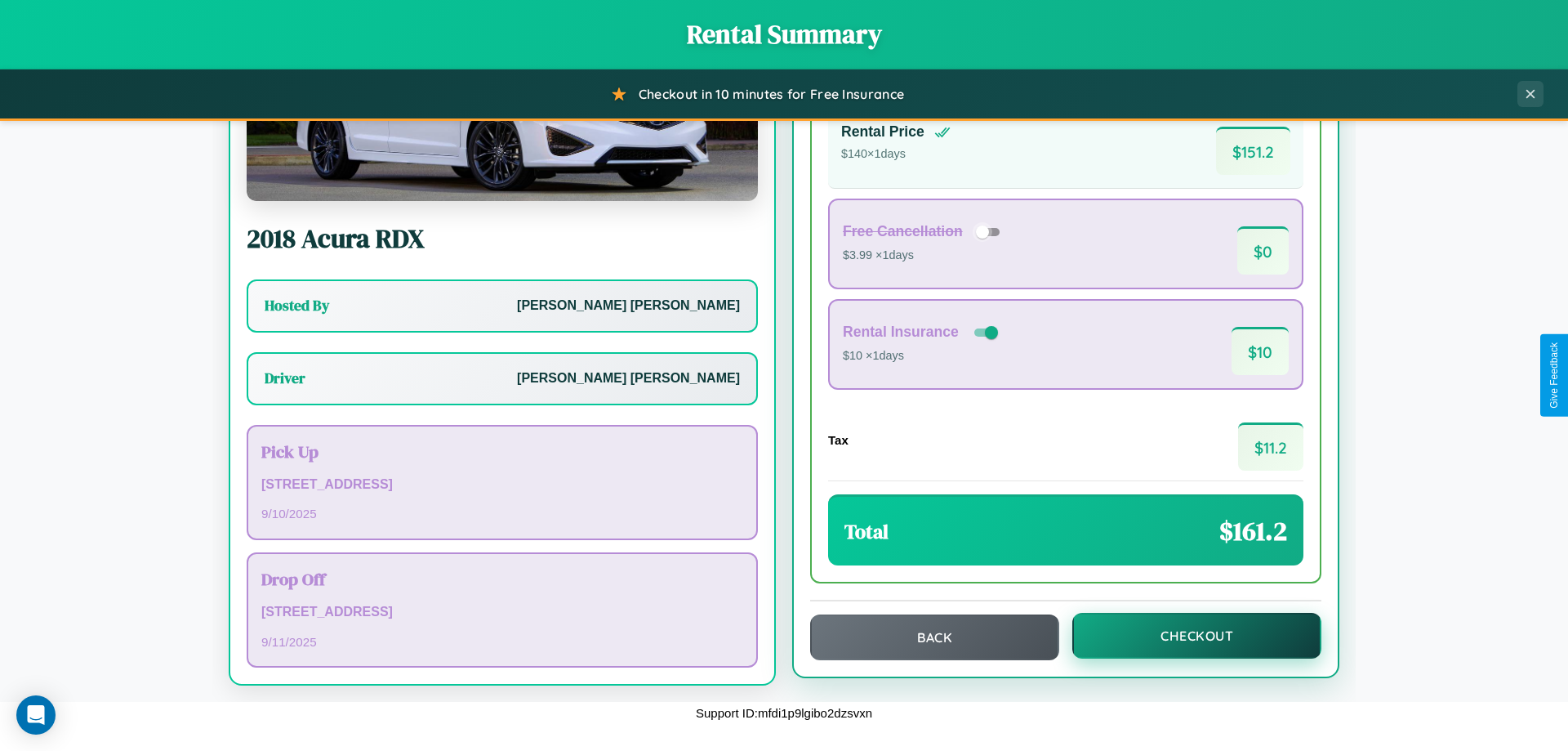
click at [1185, 635] on button "Checkout" at bounding box center [1197, 635] width 249 height 46
